Goal: Task Accomplishment & Management: Manage account settings

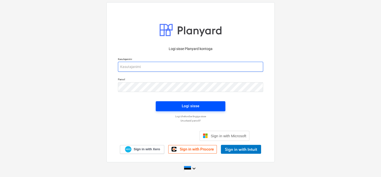
type input "[EMAIL_ADDRESS][DOMAIN_NAME]"
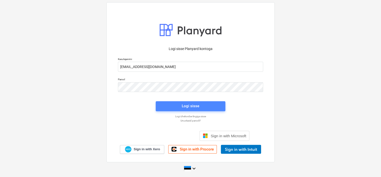
click at [188, 107] on div "Logi sisse" at bounding box center [191, 106] width 18 height 7
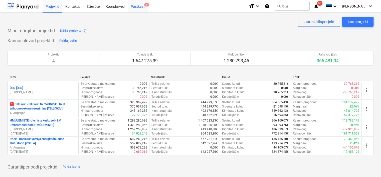
click at [136, 4] on div "Postkast 5" at bounding box center [138, 6] width 20 height 13
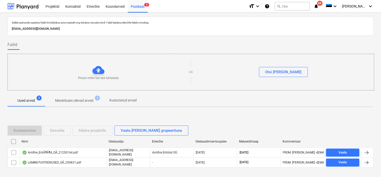
click at [85, 27] on p "[EMAIL_ADDRESS][DOMAIN_NAME]" at bounding box center [191, 28] width 358 height 5
copy p "[EMAIL_ADDRESS][DOMAIN_NAME]"
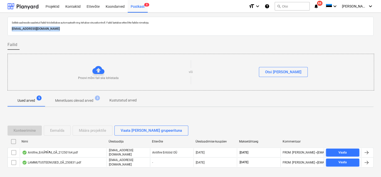
copy p "[EMAIL_ADDRESS][DOMAIN_NAME]"
click at [29, 173] on div "Konteerimine Eemalda Määra projektile Vaata [PERSON_NAME] grupeerituna Nimi Üle…" at bounding box center [191, 149] width 366 height 58
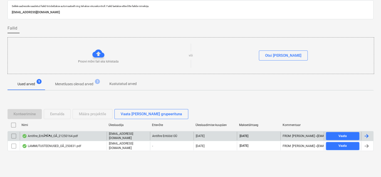
click at [76, 135] on div "Antifire_EritÃ¶Ã¶d_OÃ_21250164.pdf" at bounding box center [50, 136] width 56 height 4
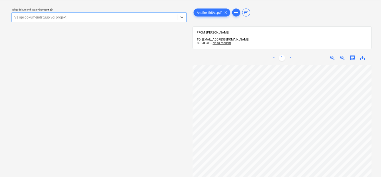
scroll to position [0, 43]
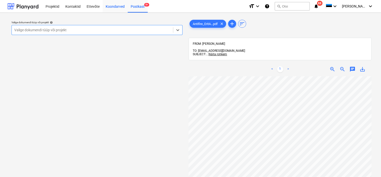
click at [115, 8] on div "Koondarved" at bounding box center [115, 6] width 25 height 13
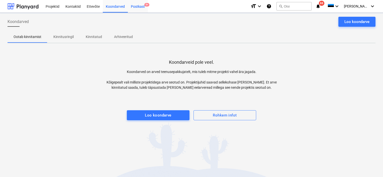
click at [137, 7] on div "Postkast 9+" at bounding box center [138, 6] width 20 height 13
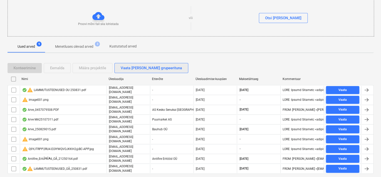
scroll to position [63, 0]
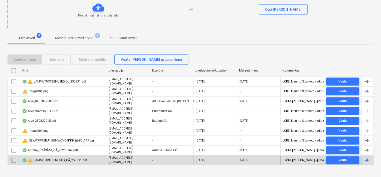
click at [57, 158] on div "warning LAMMUTUSTEENUSED_OÃ_250831.pdf" at bounding box center [54, 161] width 65 height 6
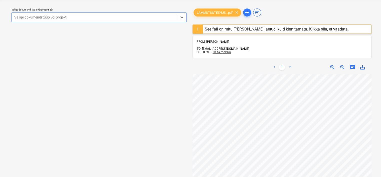
scroll to position [0, 27]
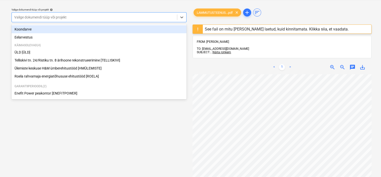
click at [109, 16] on div at bounding box center [94, 17] width 160 height 5
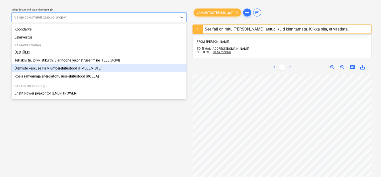
click at [58, 69] on div "Ülemiste keskuse H&M ümberehitustööd [HMÜLEMISTE]" at bounding box center [99, 68] width 175 height 8
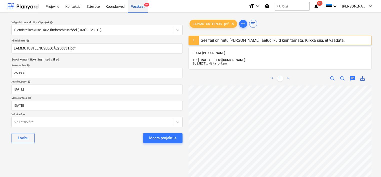
click at [138, 5] on div "Postkast 9+" at bounding box center [138, 6] width 20 height 13
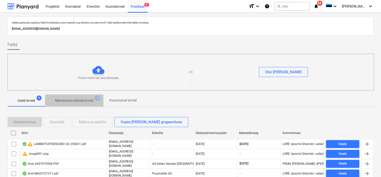
click at [76, 100] on p "Menetluses olevad arved" at bounding box center [74, 100] width 38 height 5
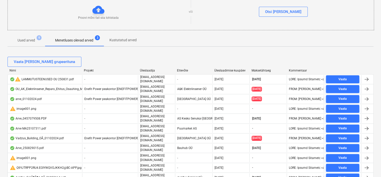
scroll to position [4, 0]
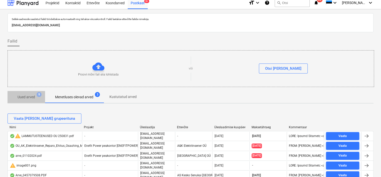
click at [31, 97] on p "Uued arved" at bounding box center [27, 97] width 18 height 5
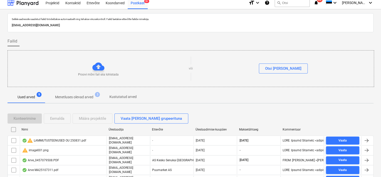
scroll to position [63, 0]
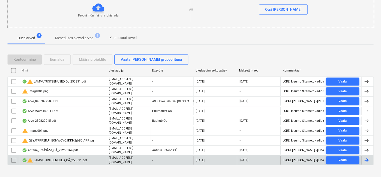
click at [58, 158] on div "warning LAMMUTUSTEENUSED_OÃ_250831.pdf" at bounding box center [54, 161] width 65 height 6
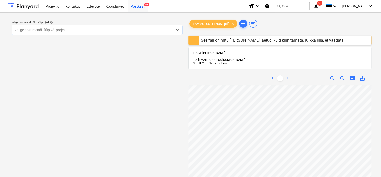
click at [150, 29] on div at bounding box center [92, 30] width 156 height 5
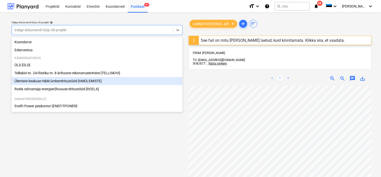
click at [89, 84] on div "Ülemiste keskuse H&M ümberehitustööd [HMÜLEMISTE]" at bounding box center [97, 81] width 171 height 8
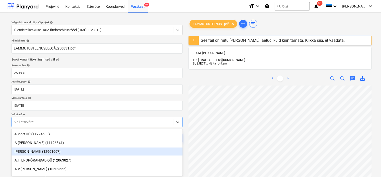
scroll to position [30, 0]
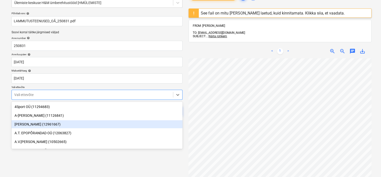
click at [85, 126] on body "Projektid Kontaktid Ettevõte Koondarved Postkast 9+ format_size keyboard_arrow_…" at bounding box center [190, 61] width 381 height 177
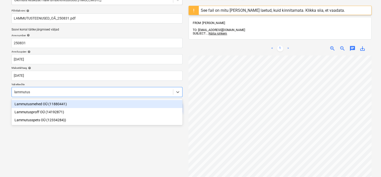
scroll to position [0, 0]
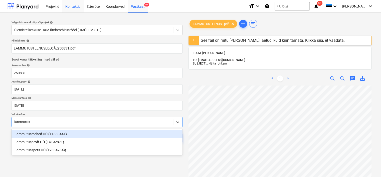
type input "lammutus"
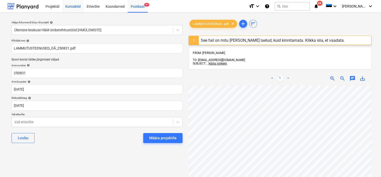
click at [73, 6] on div "Kontaktid" at bounding box center [72, 6] width 21 height 13
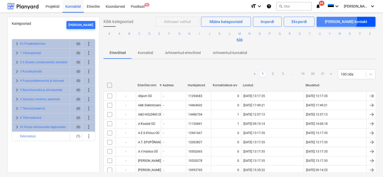
click at [350, 20] on div "[PERSON_NAME] kontakt" at bounding box center [346, 22] width 42 height 7
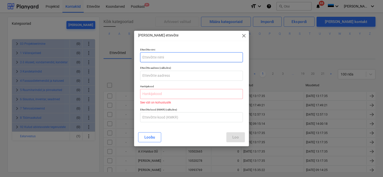
click at [172, 56] on input "text" at bounding box center [191, 57] width 103 height 10
type input "Lammutusteenused OÜ"
click at [153, 94] on input "text" at bounding box center [191, 94] width 103 height 10
paste input "12600283"
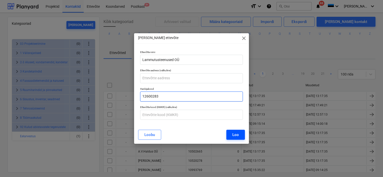
type input "12600283"
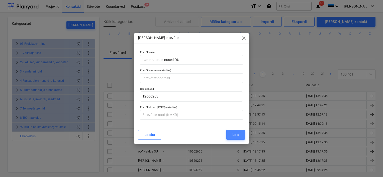
click at [236, 134] on div "Loo" at bounding box center [235, 135] width 7 height 7
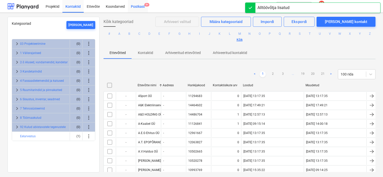
click at [139, 9] on div "Postkast 9+" at bounding box center [138, 6] width 20 height 13
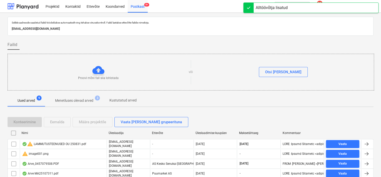
scroll to position [63, 0]
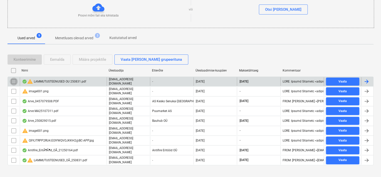
click at [13, 80] on input "checkbox" at bounding box center [14, 82] width 8 height 8
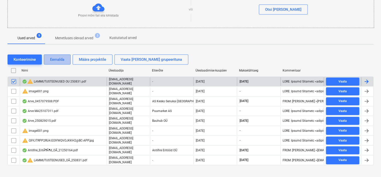
click at [60, 60] on div "Eemalda" at bounding box center [57, 59] width 14 height 7
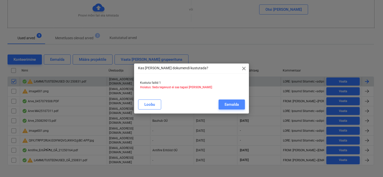
click at [234, 103] on div "Eemalda" at bounding box center [231, 104] width 14 height 7
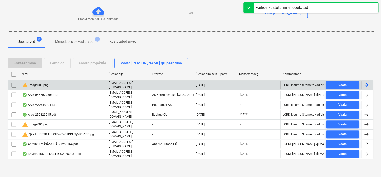
scroll to position [53, 0]
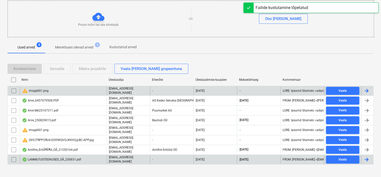
click at [69, 158] on div "LAMMUTUSTEENUSED_OÃ_250831.pdf" at bounding box center [51, 160] width 59 height 4
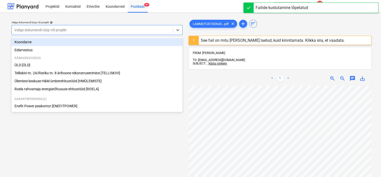
click at [111, 31] on div at bounding box center [92, 30] width 156 height 5
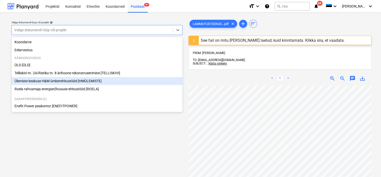
click at [88, 81] on div "Ülemiste keskuse H&M ümberehitustööd [HMÜLEMISTE]" at bounding box center [97, 81] width 171 height 8
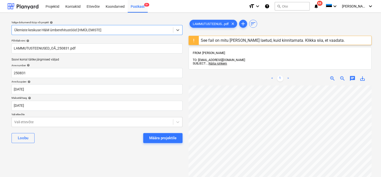
scroll to position [0, 43]
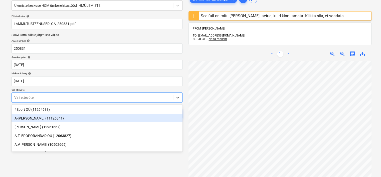
click at [52, 123] on body "Projektid Kontaktid Ettevõte Koondarved Postkast 9+ format_size keyboard_arrow_…" at bounding box center [190, 63] width 381 height 177
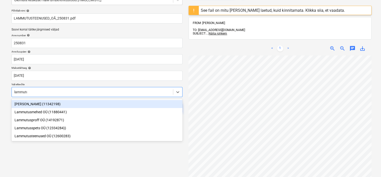
type input "lammutus"
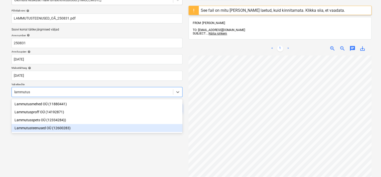
click at [50, 130] on div "Lammutusteenused OÜ (12600283)" at bounding box center [97, 128] width 171 height 8
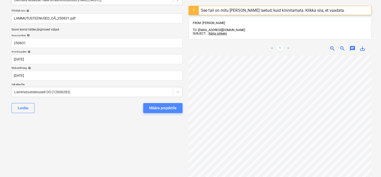
click at [168, 110] on div "Määra projektile" at bounding box center [162, 108] width 27 height 7
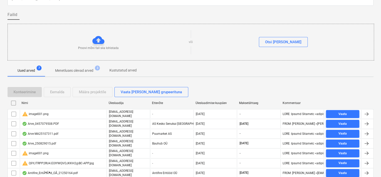
scroll to position [44, 0]
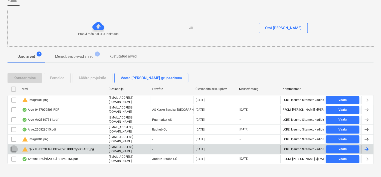
click at [15, 146] on input "checkbox" at bounding box center [14, 150] width 8 height 8
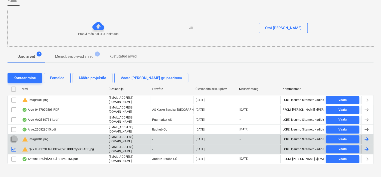
click at [14, 136] on input "checkbox" at bounding box center [14, 140] width 8 height 8
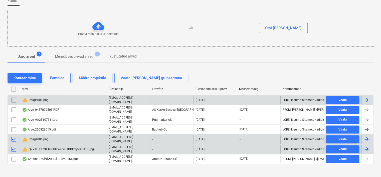
click at [14, 100] on input "checkbox" at bounding box center [14, 100] width 8 height 8
click at [55, 77] on div "Eemalda" at bounding box center [57, 78] width 14 height 7
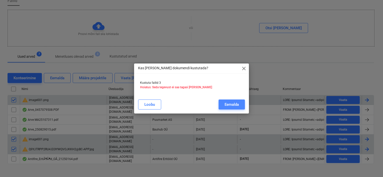
click at [230, 103] on div "Eemalda" at bounding box center [231, 104] width 14 height 7
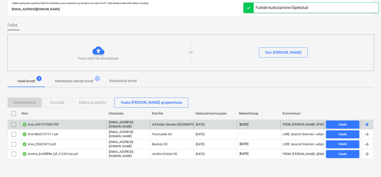
scroll to position [17, 0]
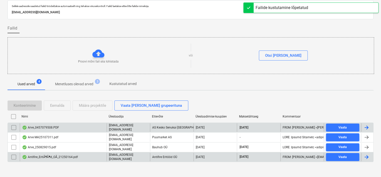
click at [47, 155] on div "Antifire_EritÃ¶Ã¶d_OÃ_21250164.pdf" at bounding box center [50, 157] width 56 height 4
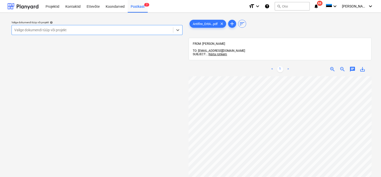
scroll to position [0, 43]
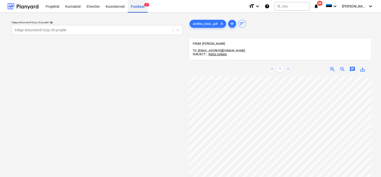
click at [135, 7] on div "Postkast 7" at bounding box center [138, 6] width 20 height 13
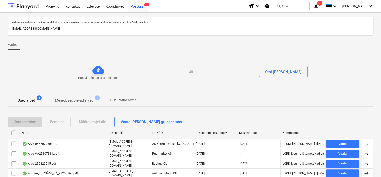
scroll to position [17, 0]
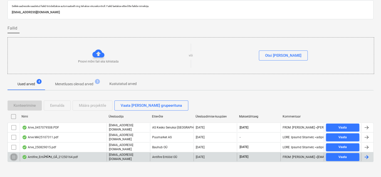
click at [13, 156] on input "checkbox" at bounding box center [14, 157] width 8 height 8
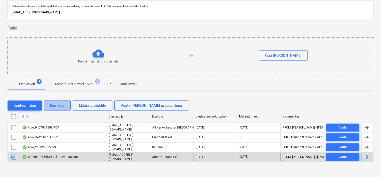
click at [62, 103] on div "Eemalda" at bounding box center [57, 105] width 14 height 7
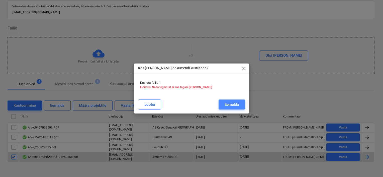
click at [232, 105] on div "Eemalda" at bounding box center [231, 104] width 14 height 7
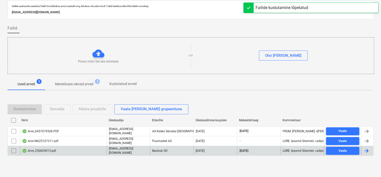
click at [49, 149] on div "Arve_250829015.pdf" at bounding box center [39, 151] width 34 height 4
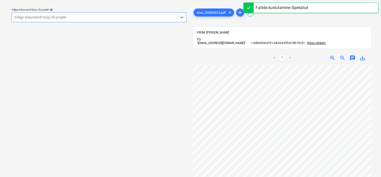
scroll to position [53, 0]
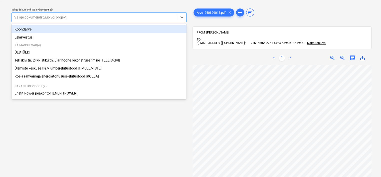
click at [103, 20] on div at bounding box center [94, 17] width 160 height 5
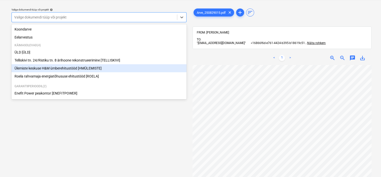
click at [65, 72] on div "Ülemiste keskuse H&M ümberehitustööd [HMÜLEMISTE]" at bounding box center [99, 68] width 175 height 8
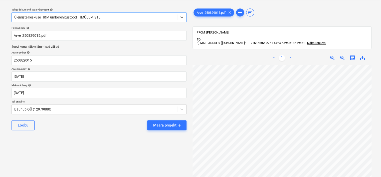
scroll to position [0, 38]
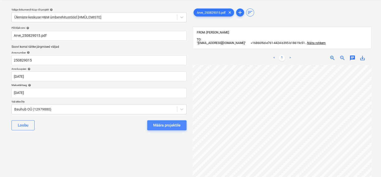
click at [169, 127] on div "Määra projektile" at bounding box center [166, 125] width 27 height 7
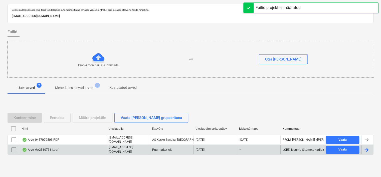
click at [41, 152] on div "Arve MA25107311.pdf" at bounding box center [63, 150] width 87 height 9
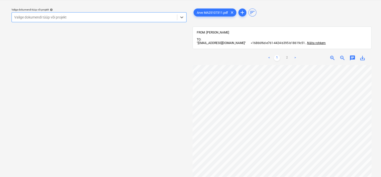
scroll to position [59, 0]
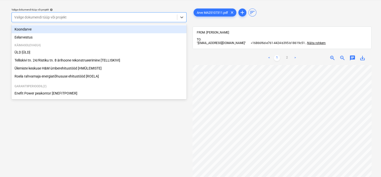
click at [105, 20] on div at bounding box center [94, 17] width 160 height 5
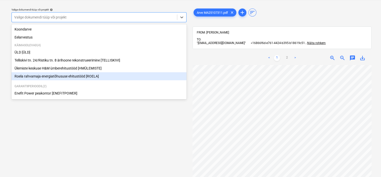
click at [64, 76] on div "Roela rahvamaja energiatõhususe ehitustööd [ROELA]" at bounding box center [99, 76] width 175 height 8
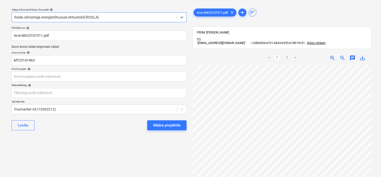
scroll to position [14, 0]
click at [62, 76] on body "Projektid Kontaktid Ettevõte Koondarved Postkast 5 format_size keyboard_arrow_d…" at bounding box center [190, 75] width 381 height 177
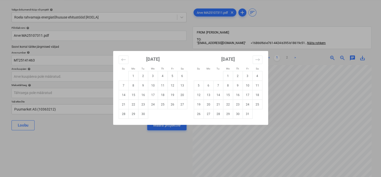
click at [83, 133] on div "Su Mo Tu We Th Fr Sa Su Mo Tu We Th Fr Sa [DATE] 1 2 3 4 5 6 7 8 9 10 11 12 13 …" at bounding box center [190, 88] width 381 height 177
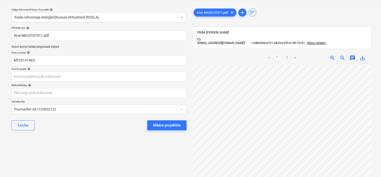
scroll to position [107, 0]
click at [78, 74] on body "Projektid Kontaktid Ettevõte Koondarved Postkast 5 format_size keyboard_arrow_d…" at bounding box center [190, 75] width 381 height 177
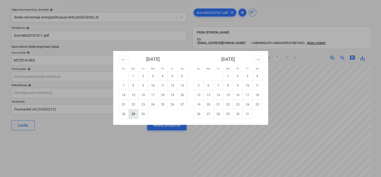
click at [132, 112] on td "29" at bounding box center [134, 114] width 10 height 10
click at [58, 93] on body "Projektid Kontaktid Ettevõte Koondarved Postkast 5 format_size keyboard_arrow_d…" at bounding box center [190, 75] width 381 height 177
click at [79, 133] on div "Su Mo Tu We Th Fr Sa Su Mo Tu We Th Fr Sa [DATE] 1 2 3 4 5 6 7 8 9 10 11 12 13 …" at bounding box center [190, 88] width 381 height 177
click at [59, 78] on body "Projektid Kontaktid Ettevõte Koondarved Postkast 5 format_size keyboard_arrow_d…" at bounding box center [190, 75] width 381 height 177
click at [124, 60] on icon "Move backward to switch to the previous month." at bounding box center [123, 59] width 4 height 3
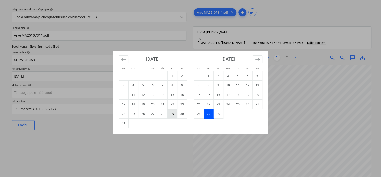
click at [174, 114] on td "29" at bounding box center [173, 114] width 10 height 10
type input "[DATE]"
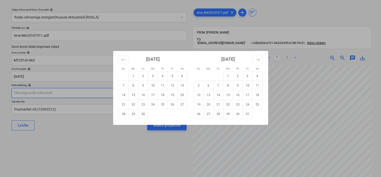
click at [142, 92] on body "Projektid Kontaktid Ettevõte Koondarved Postkast 5 format_size keyboard_arrow_d…" at bounding box center [190, 75] width 381 height 177
click at [175, 104] on td "26" at bounding box center [173, 105] width 10 height 10
type input "[DATE]"
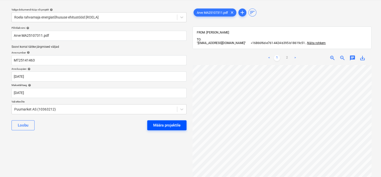
click at [160, 123] on div "Määra projektile" at bounding box center [166, 125] width 27 height 7
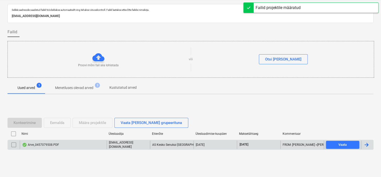
click at [68, 146] on div "Arve_0457079508.PDF" at bounding box center [63, 145] width 87 height 9
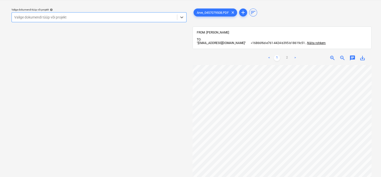
scroll to position [102, 6]
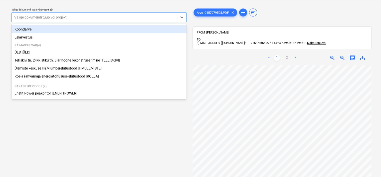
click at [80, 15] on div at bounding box center [94, 17] width 160 height 5
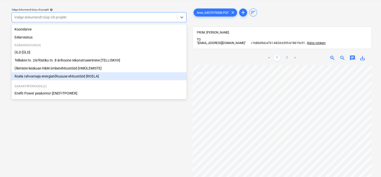
click at [63, 77] on div "Roela rahvamaja energiatõhususe ehitustööd [ROELA]" at bounding box center [99, 76] width 175 height 8
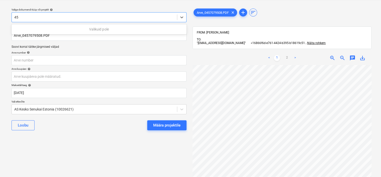
type input "45"
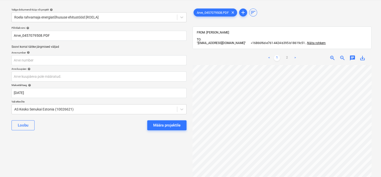
click at [48, 140] on div "Valige dokumendi tüüp või projekt help Roela rahvamaja energiatõhususe ehitustö…" at bounding box center [99, 115] width 183 height 222
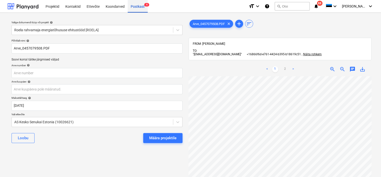
click at [137, 8] on div "Postkast 4" at bounding box center [138, 6] width 20 height 13
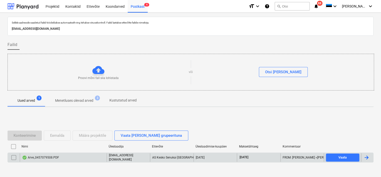
click at [76, 159] on div "Arve_0457079508.PDF" at bounding box center [63, 158] width 87 height 9
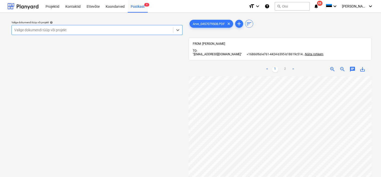
scroll to position [66, 0]
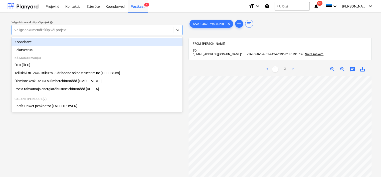
click at [141, 30] on div at bounding box center [92, 30] width 156 height 5
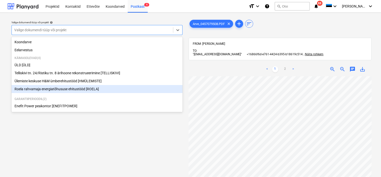
click at [99, 86] on div "Roela rahvamaja energiatõhususe ehitustööd [ROELA]" at bounding box center [97, 89] width 171 height 8
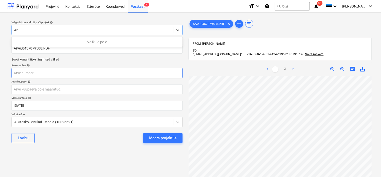
type input "45"
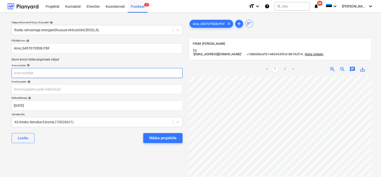
click at [48, 75] on input "text" at bounding box center [97, 73] width 171 height 10
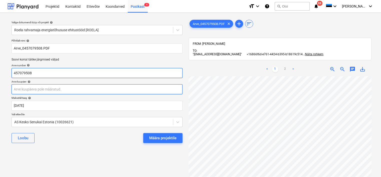
type input "457079508"
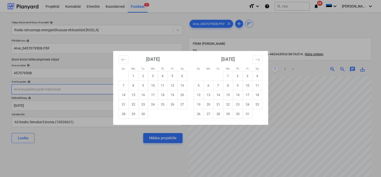
click at [30, 86] on body "Projektid Kontaktid Ettevõte Koondarved Postkast 4 format_size keyboard_arrow_d…" at bounding box center [190, 88] width 381 height 177
click at [123, 60] on icon "Move backward to switch to the previous month." at bounding box center [123, 59] width 5 height 5
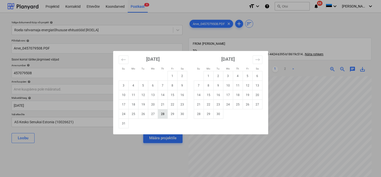
click at [164, 115] on td "28" at bounding box center [163, 114] width 10 height 10
type input "[DATE]"
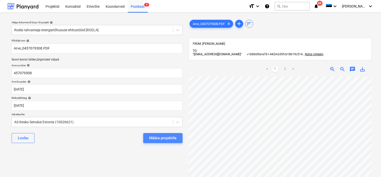
click at [157, 138] on div "Määra projektile" at bounding box center [162, 138] width 27 height 7
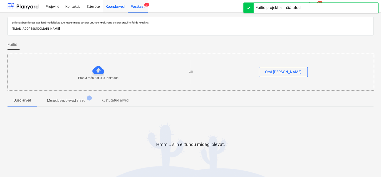
click at [113, 9] on div "Koondarved" at bounding box center [115, 6] width 25 height 13
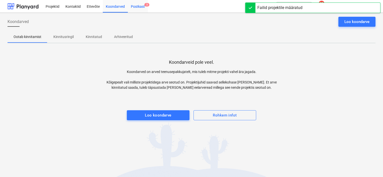
click at [141, 8] on div "Postkast 3" at bounding box center [138, 6] width 20 height 13
